Goal: Information Seeking & Learning: Learn about a topic

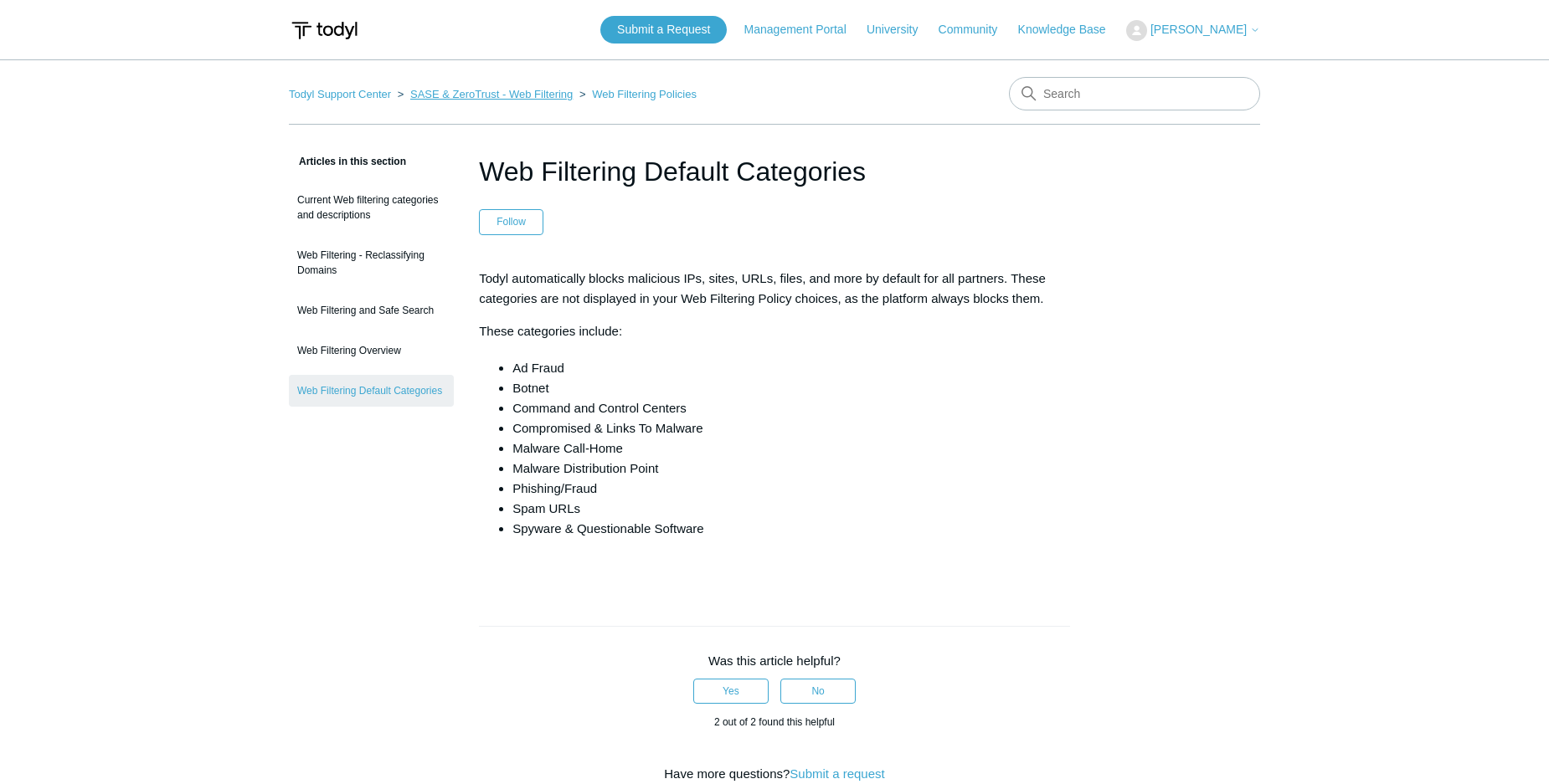
click at [546, 97] on link "SASE & ZeroTrust - Web Filtering" at bounding box center [491, 94] width 162 height 12
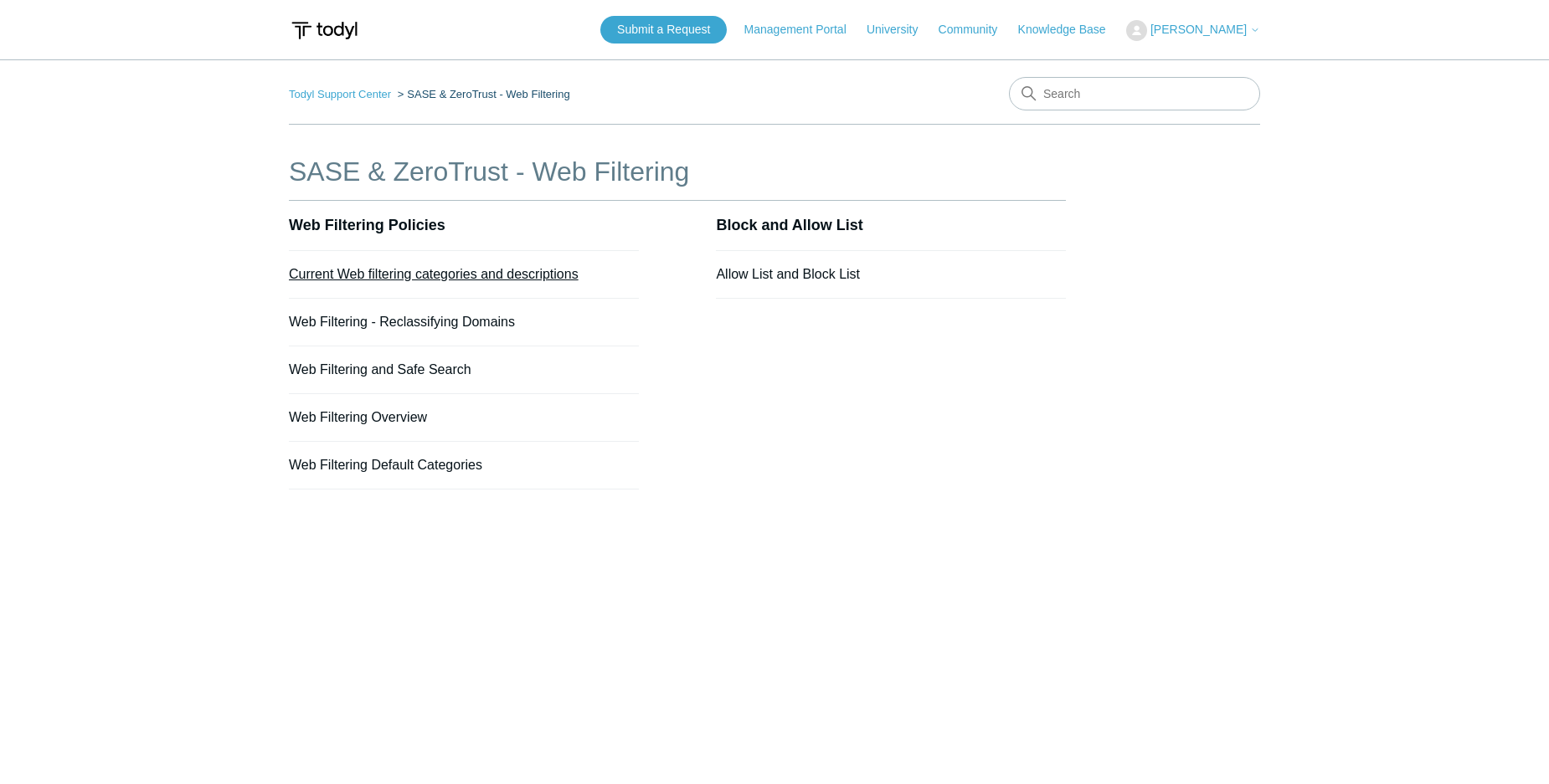
click at [544, 274] on link "Current Web filtering categories and descriptions" at bounding box center [434, 274] width 290 height 14
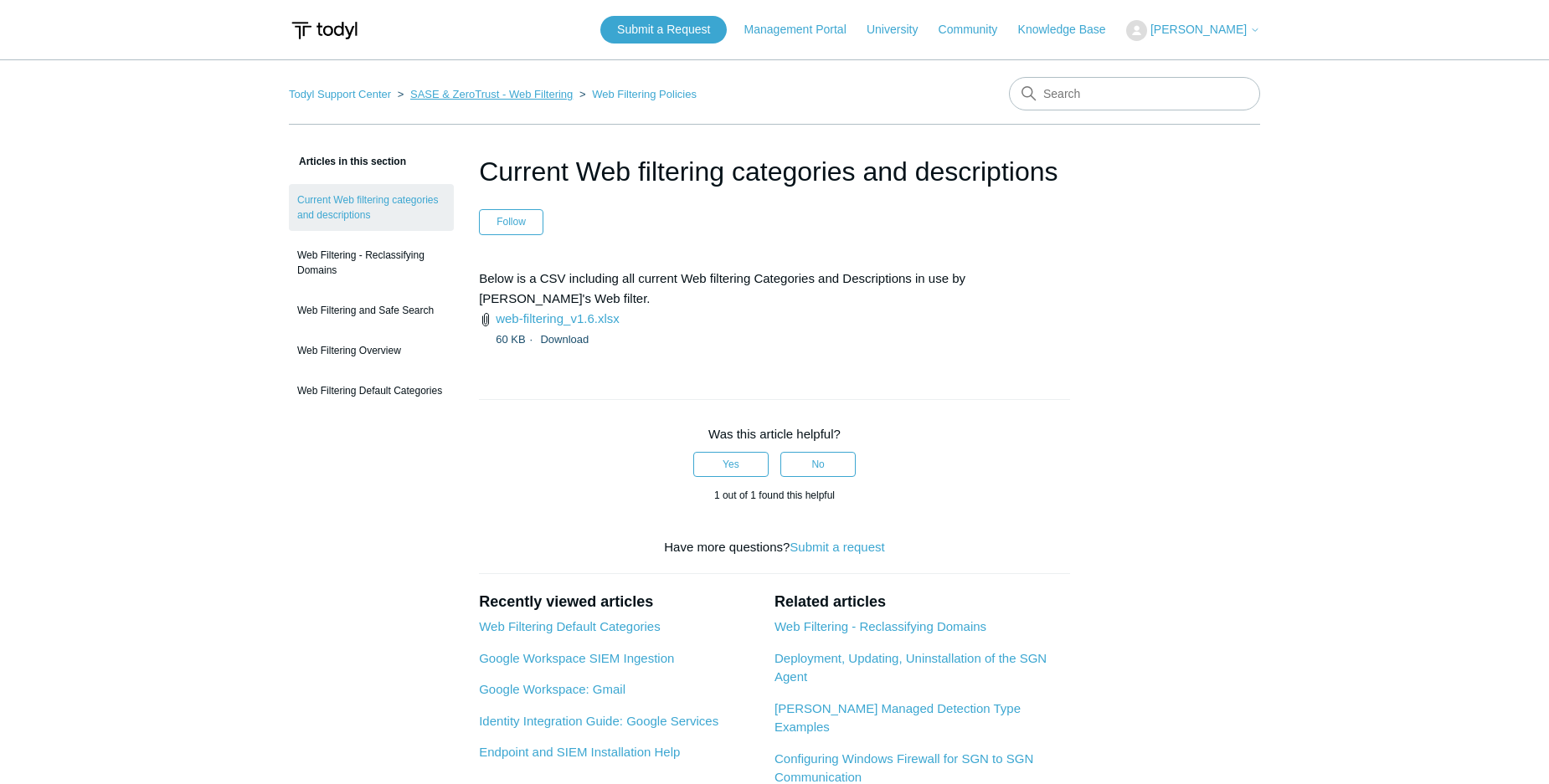
click at [462, 99] on link "SASE & ZeroTrust - Web Filtering" at bounding box center [491, 94] width 162 height 12
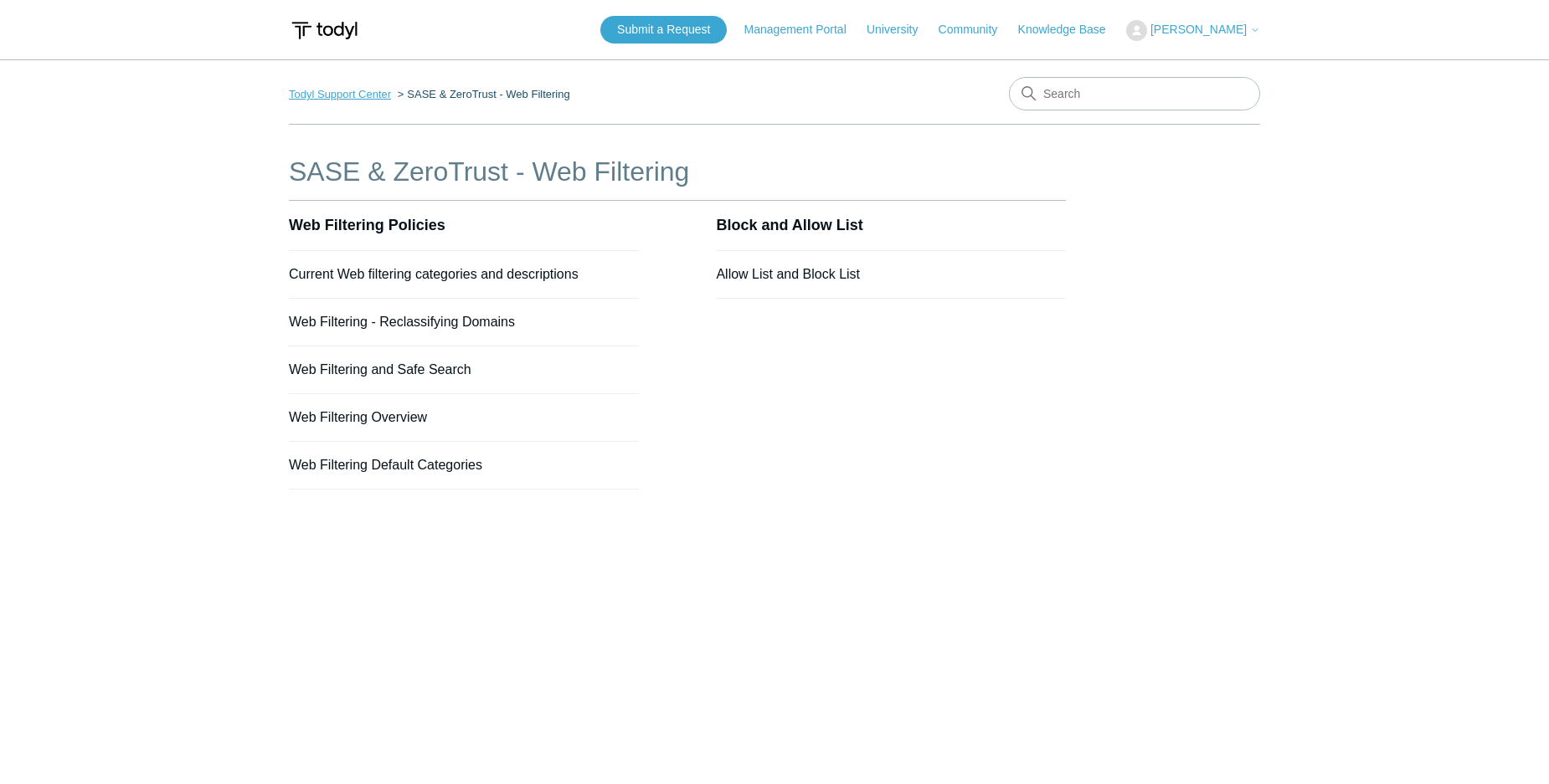
click at [365, 91] on link "Todyl Support Center" at bounding box center [340, 94] width 102 height 12
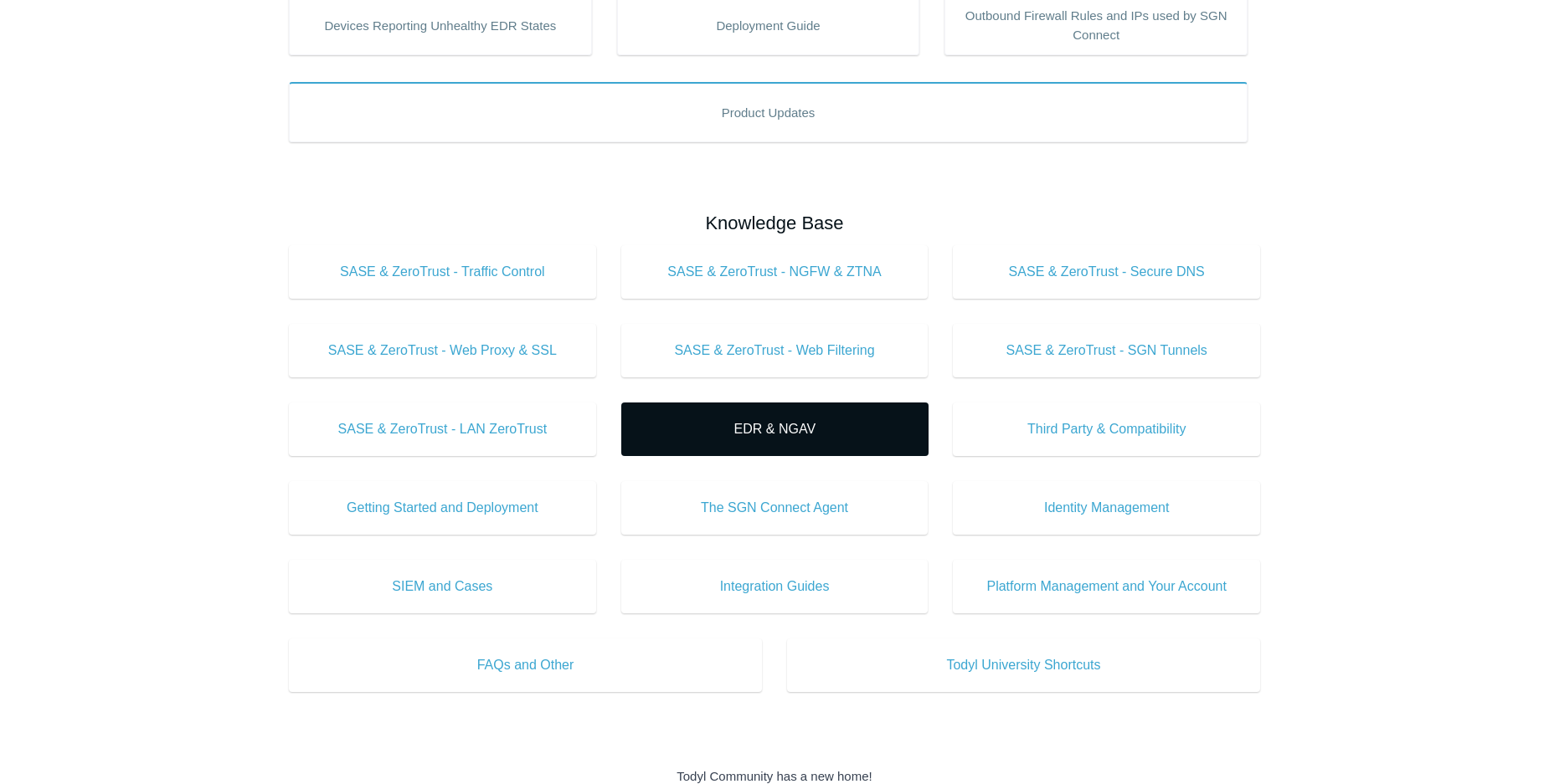
scroll to position [327, 0]
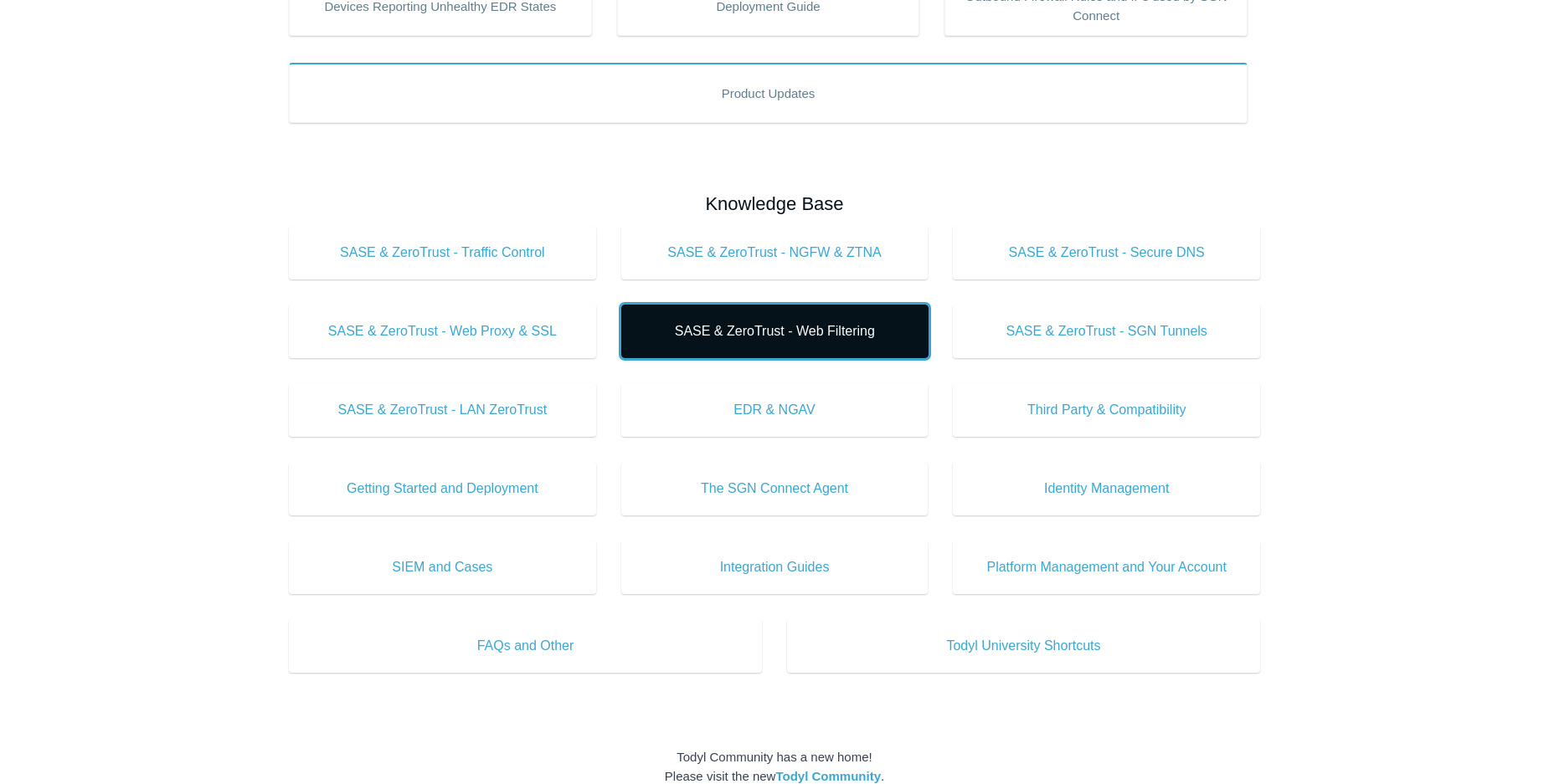
click at [788, 346] on link "SASE & ZeroTrust - Web Filtering" at bounding box center [774, 332] width 307 height 53
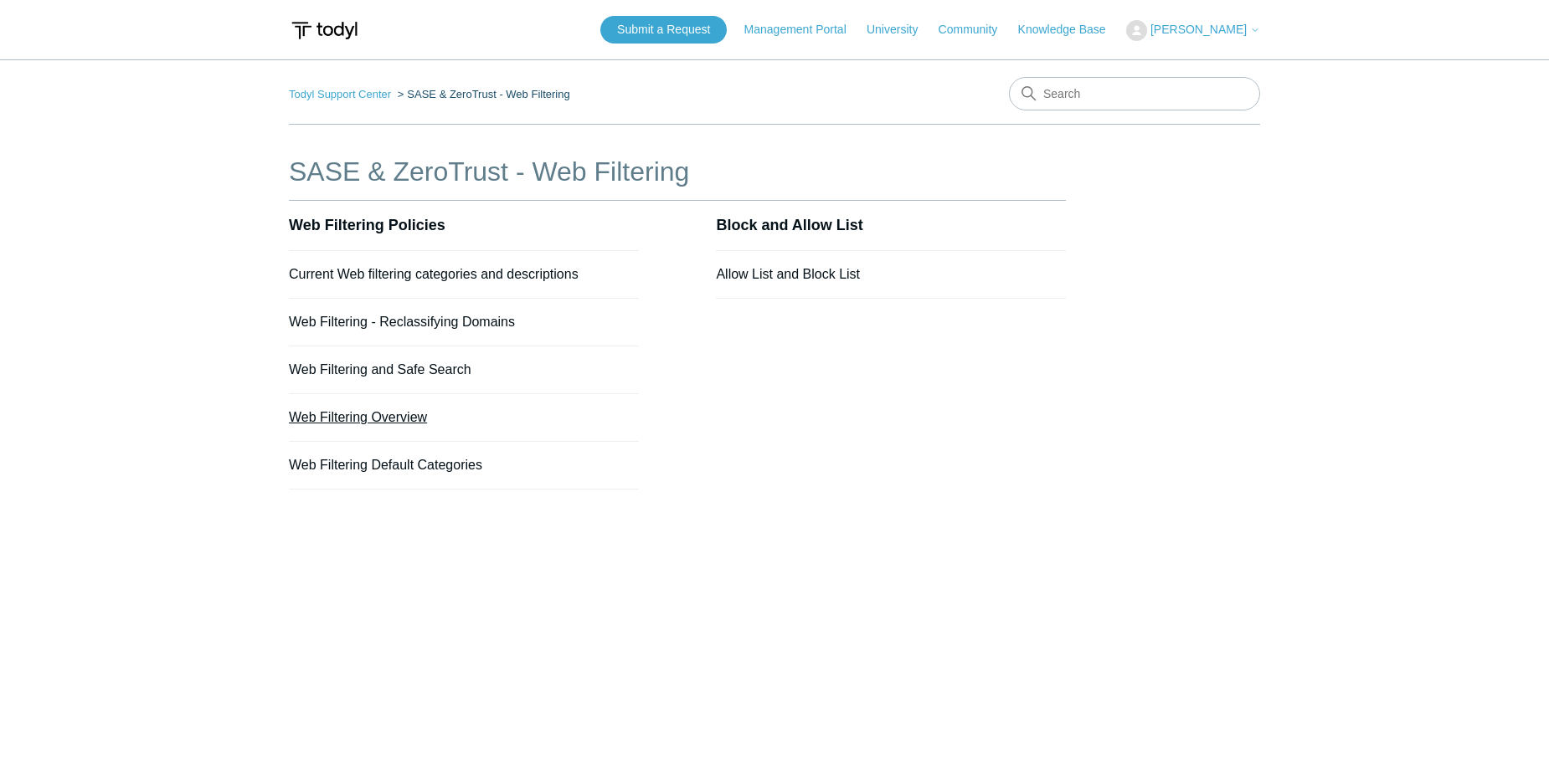
click at [383, 418] on link "Web Filtering Overview" at bounding box center [358, 418] width 138 height 14
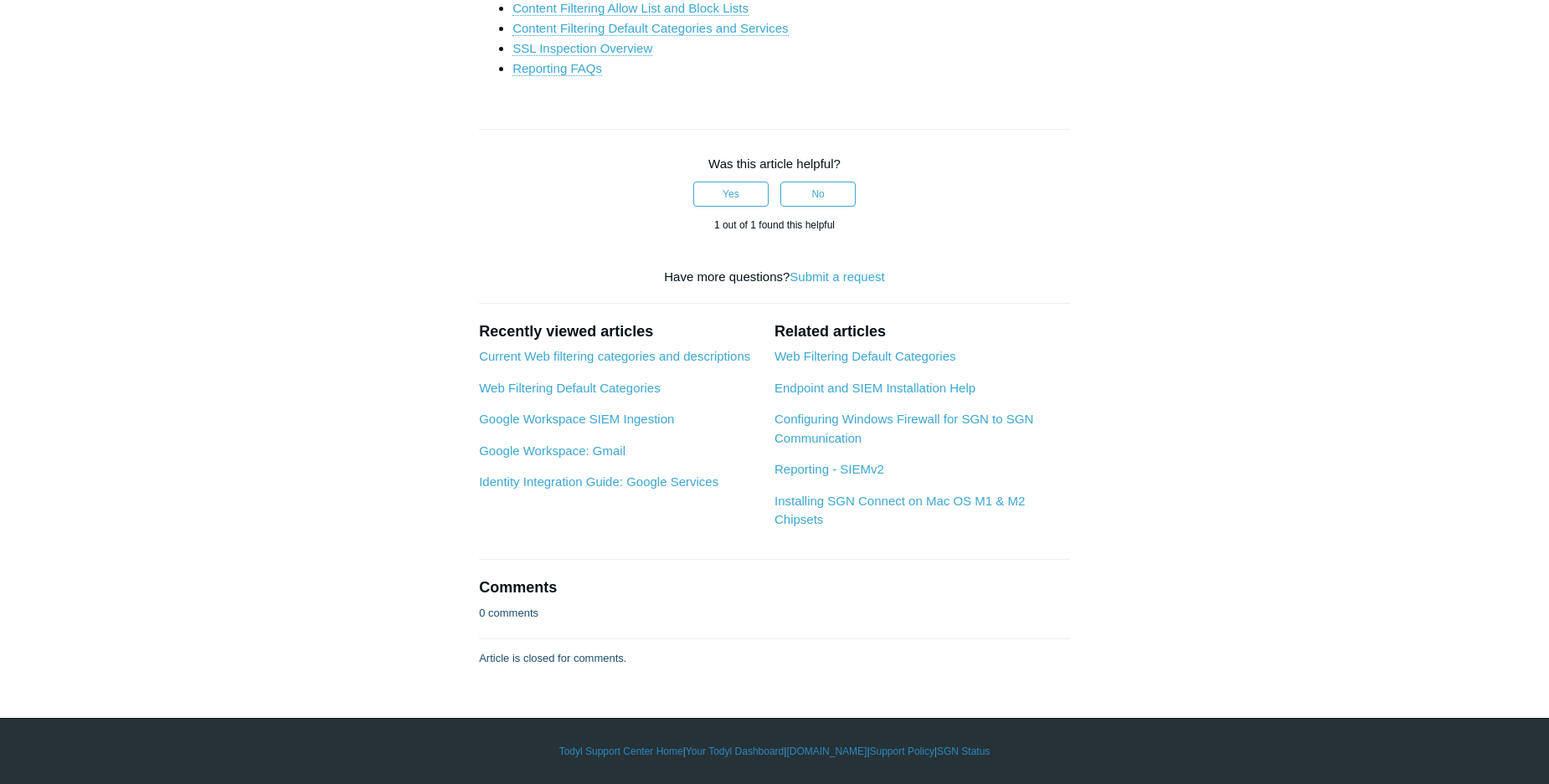
scroll to position [3924, 0]
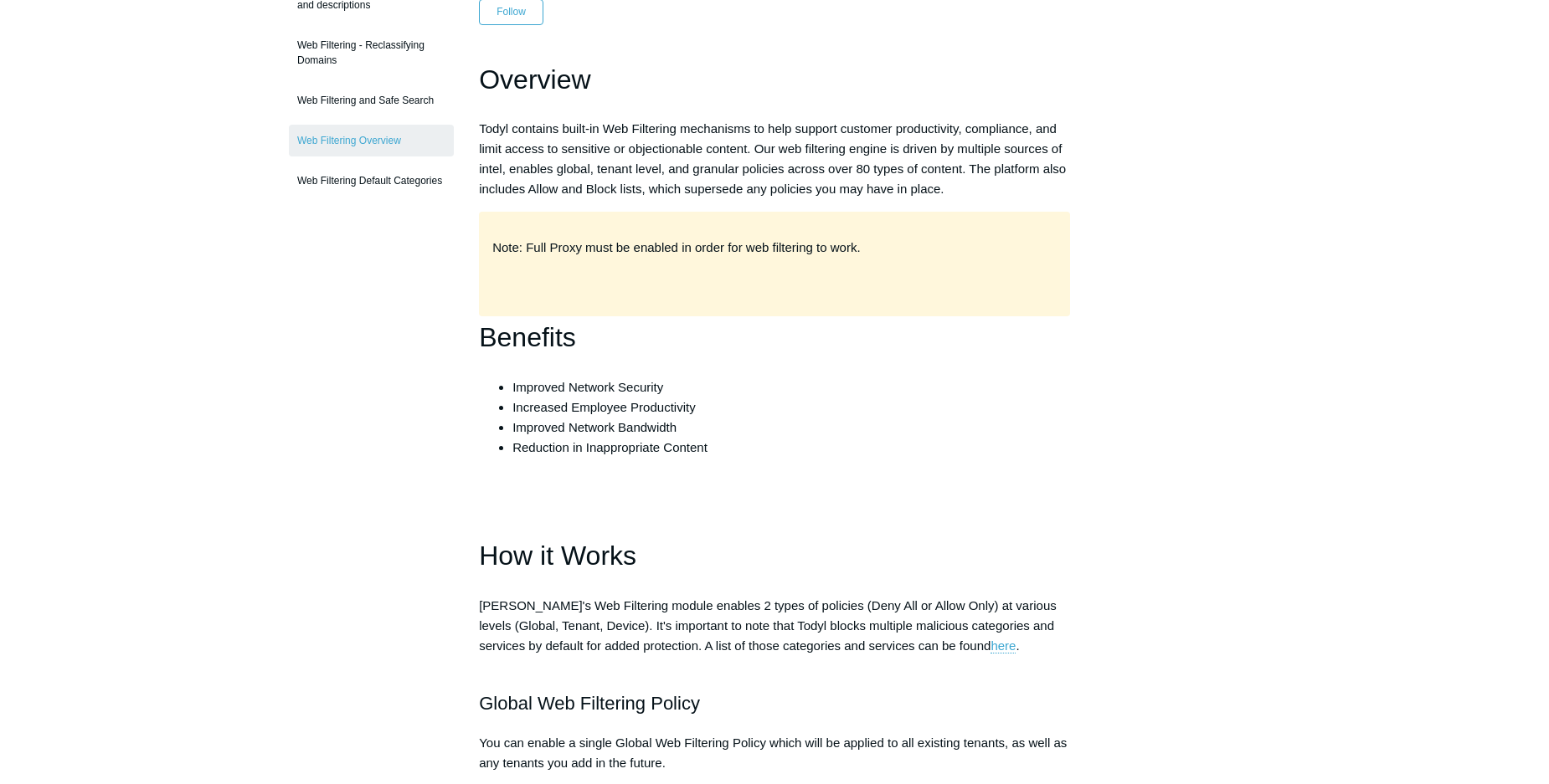
scroll to position [0, 0]
